Goal: Task Accomplishment & Management: Manage account settings

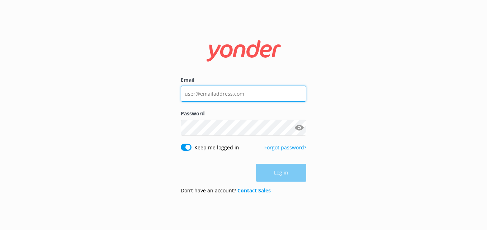
click at [187, 96] on input "Email" at bounding box center [244, 94] width 126 height 16
type input "[EMAIL_ADDRESS][DOMAIN_NAME]"
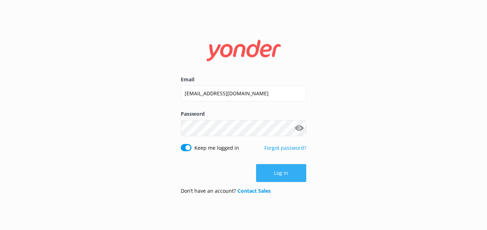
click at [280, 172] on button "Log in" at bounding box center [281, 173] width 50 height 18
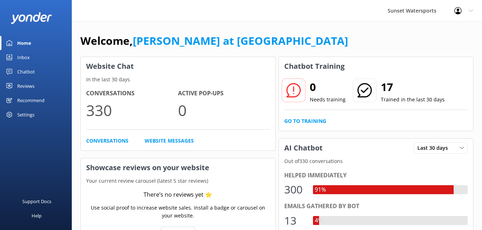
click at [23, 57] on div "Inbox" at bounding box center [23, 57] width 13 height 14
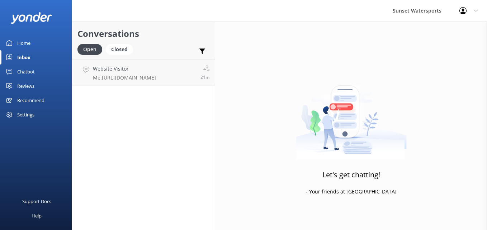
click at [23, 57] on div "Inbox" at bounding box center [23, 57] width 13 height 14
click at [110, 71] on h4 "Website Visitor" at bounding box center [124, 69] width 63 height 8
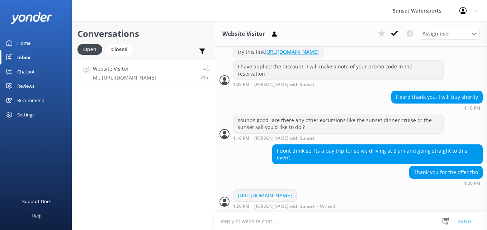
scroll to position [506, 0]
click at [25, 56] on div "Inbox" at bounding box center [23, 57] width 13 height 14
